Goal: Information Seeking & Learning: Check status

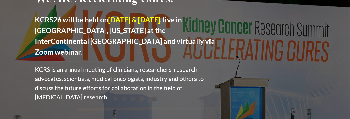
click at [135, 80] on p "KCRS is an annual meeting of clinicians, researchers, research advocates, scien…" at bounding box center [125, 83] width 181 height 37
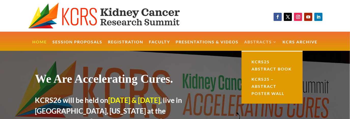
click at [256, 42] on link "Abstracts" at bounding box center [260, 45] width 33 height 11
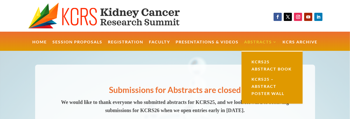
click at [258, 43] on link "Abstracts" at bounding box center [260, 45] width 33 height 11
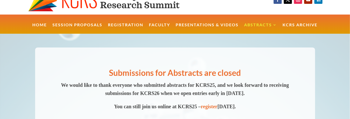
scroll to position [20, 0]
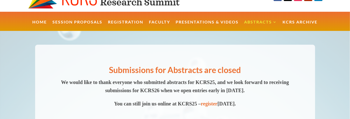
click at [191, 46] on div "Submissions for Abstracts are closed We would like to thank everyone who submit…" at bounding box center [175, 82] width 280 height 75
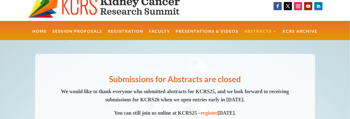
scroll to position [0, 0]
